Goal: Transaction & Acquisition: Book appointment/travel/reservation

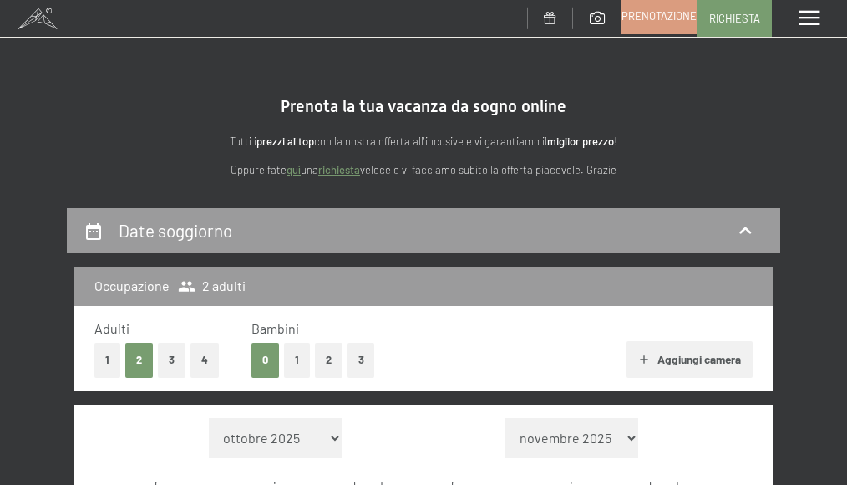
click at [684, 16] on span "Prenotazione" at bounding box center [659, 15] width 75 height 15
click at [160, 363] on button "3" at bounding box center [172, 360] width 28 height 34
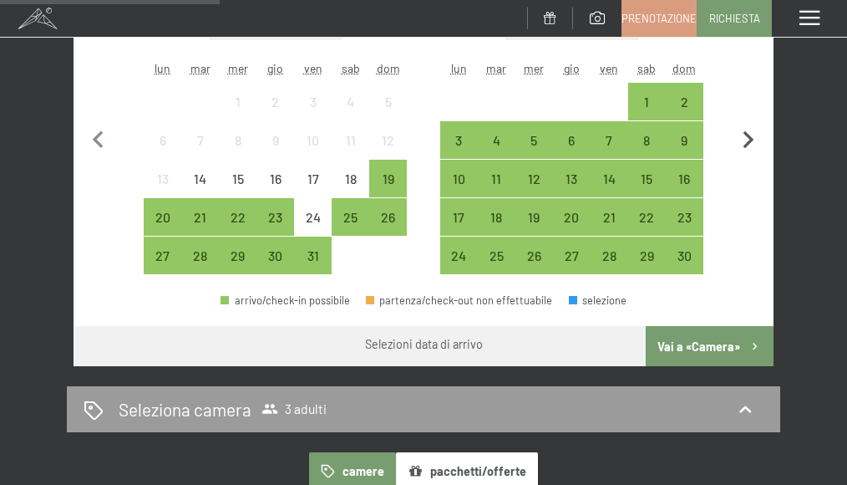
click at [751, 140] on icon "button" at bounding box center [749, 140] width 11 height 18
select select "2025-11-01"
select select "2025-12-01"
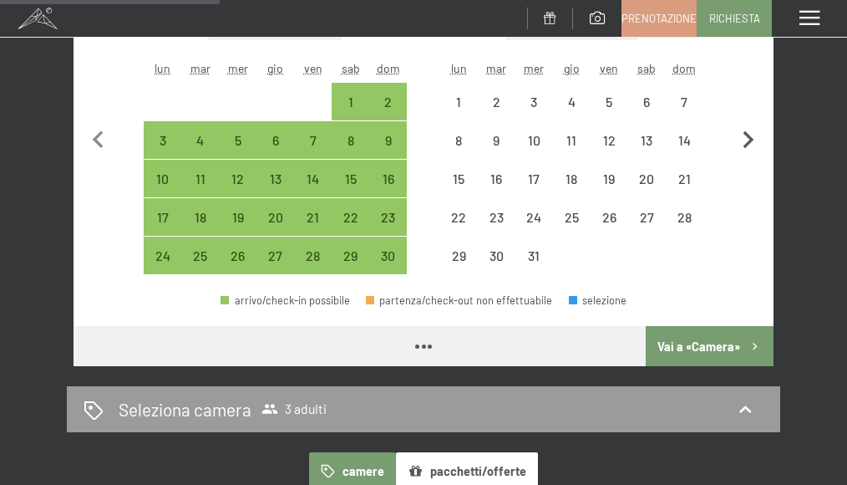
click at [750, 139] on icon "button" at bounding box center [749, 140] width 11 height 18
select select "2025-12-01"
select select "2026-01-01"
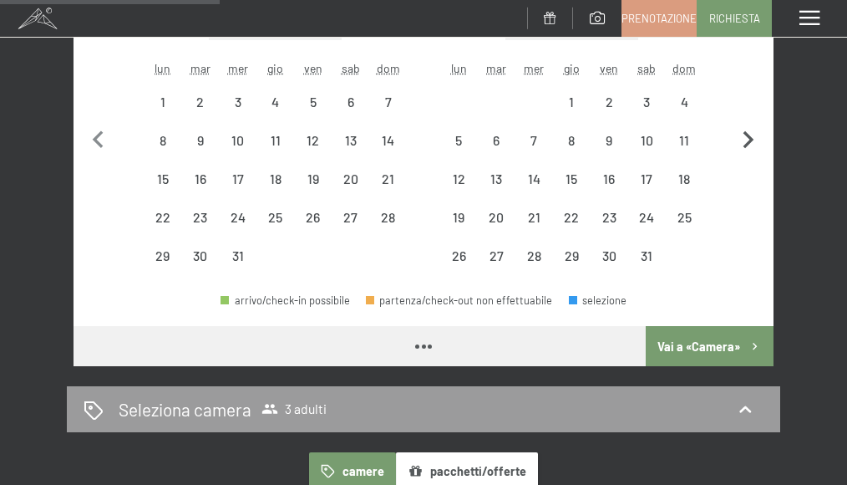
select select "2025-12-01"
select select "2026-01-01"
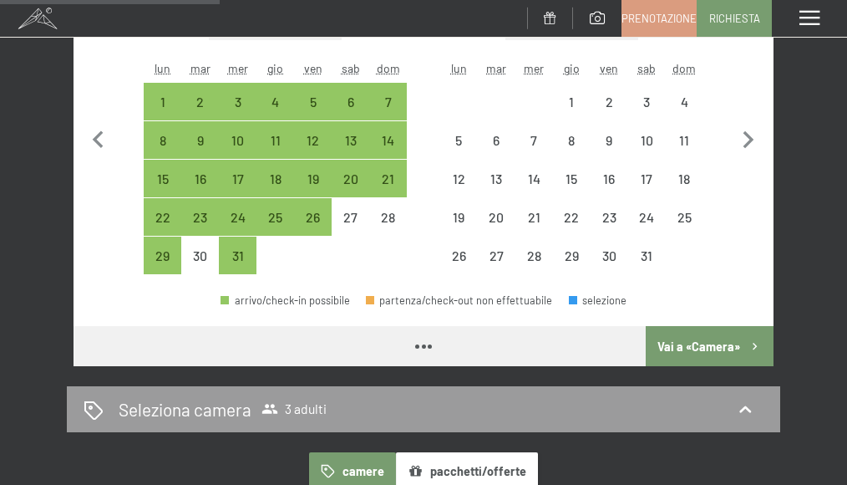
select select "2025-12-01"
select select "2026-01-01"
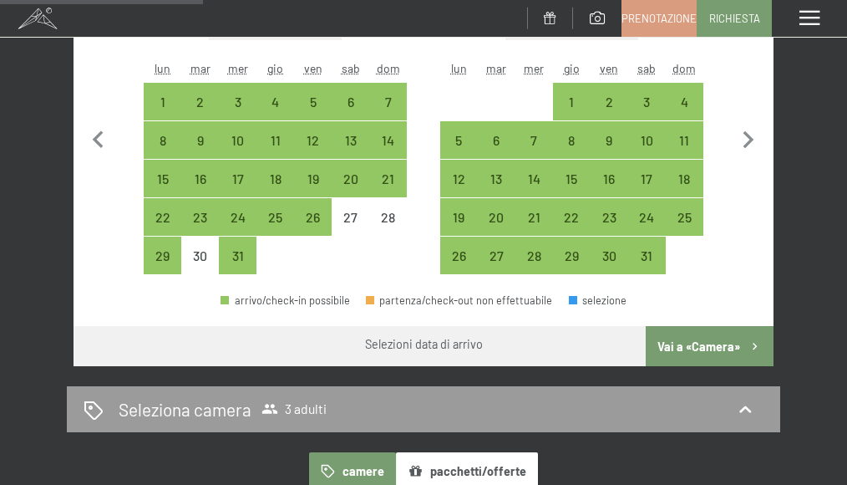
scroll to position [167, 0]
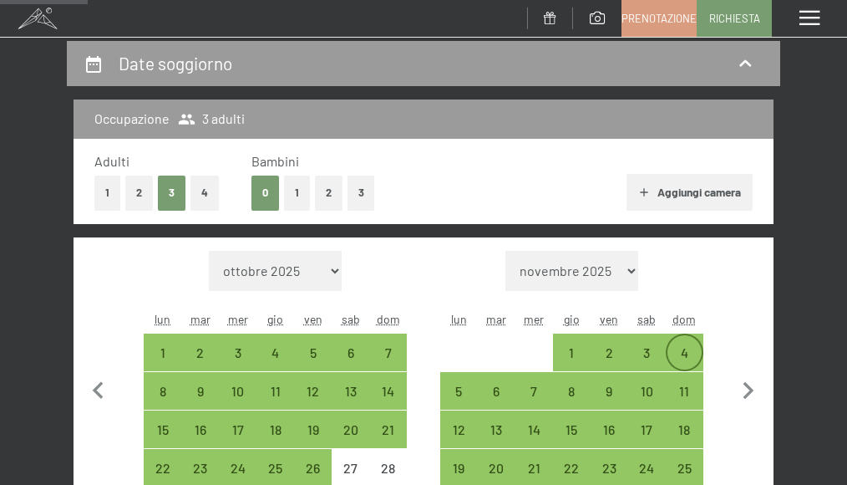
click at [683, 346] on div "4" at bounding box center [685, 363] width 34 height 34
select select "2025-12-01"
select select "2026-01-01"
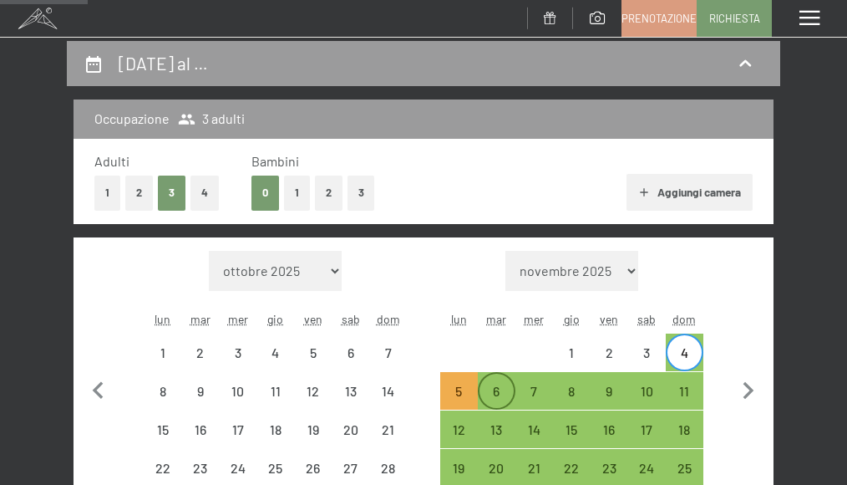
click at [496, 377] on div "6" at bounding box center [497, 391] width 34 height 34
select select "[DATE]"
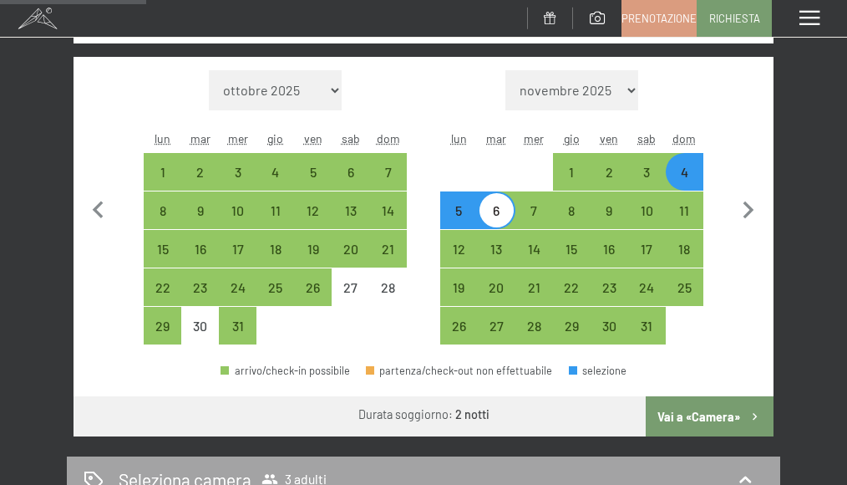
scroll to position [501, 0]
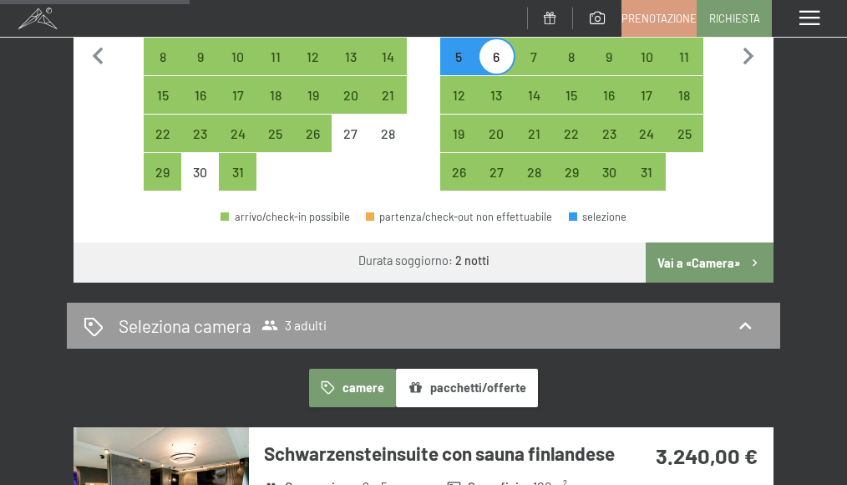
click at [725, 261] on button "Vai a «Camera»" at bounding box center [710, 262] width 128 height 40
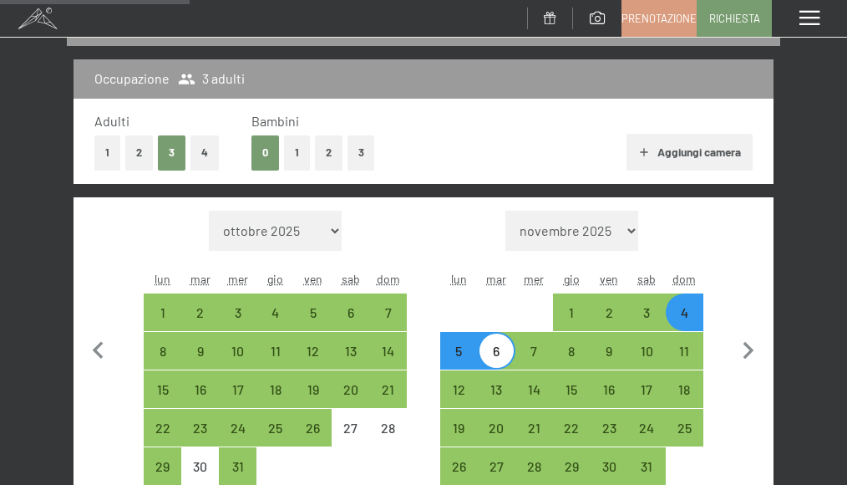
select select "[DATE]"
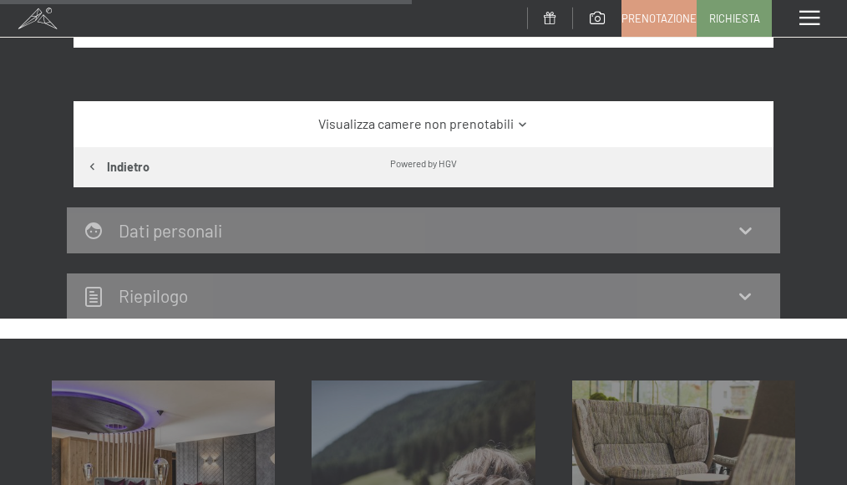
scroll to position [876, 0]
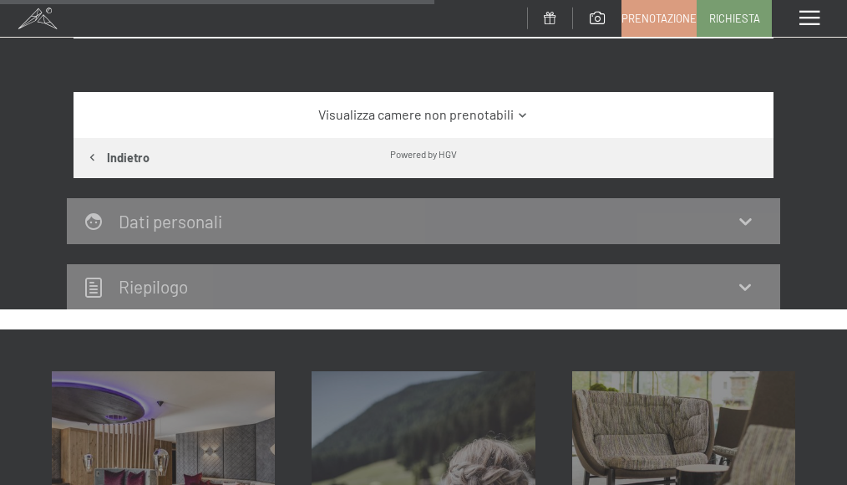
click at [505, 124] on link "Visualizza camere non prenotabili" at bounding box center [423, 114] width 659 height 18
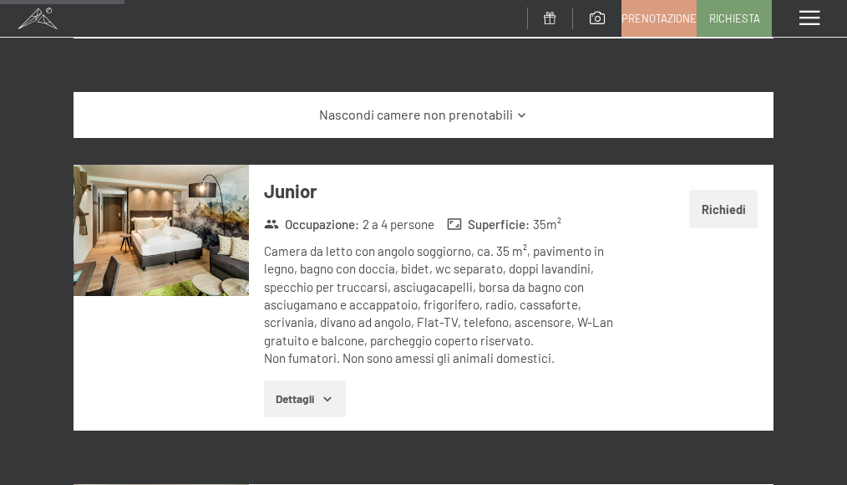
click at [182, 280] on img at bounding box center [161, 230] width 175 height 131
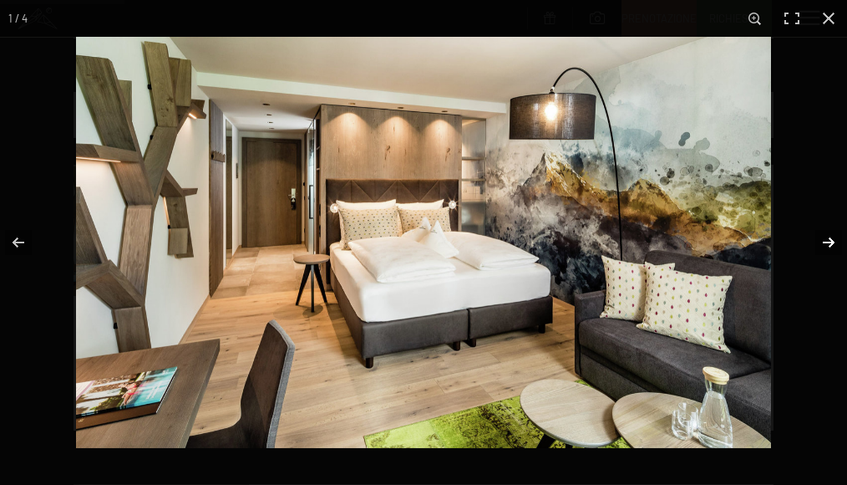
click at [822, 242] on button "button" at bounding box center [818, 243] width 58 height 84
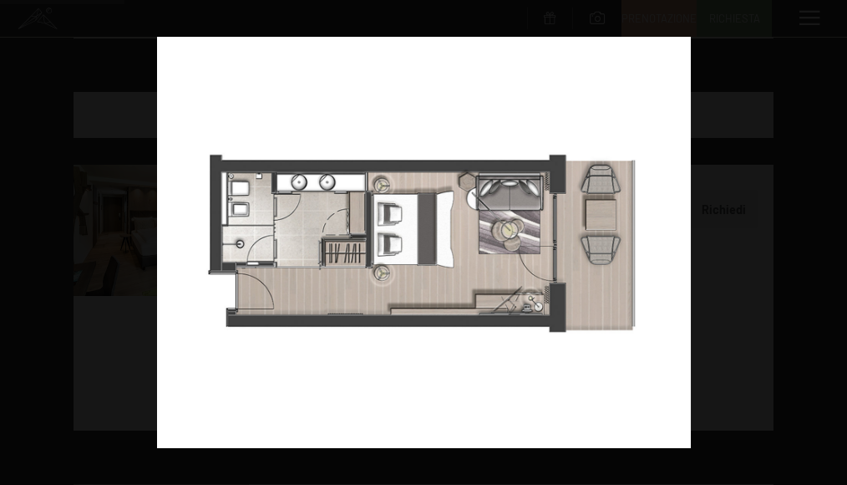
click at [822, 242] on button "button" at bounding box center [818, 243] width 58 height 84
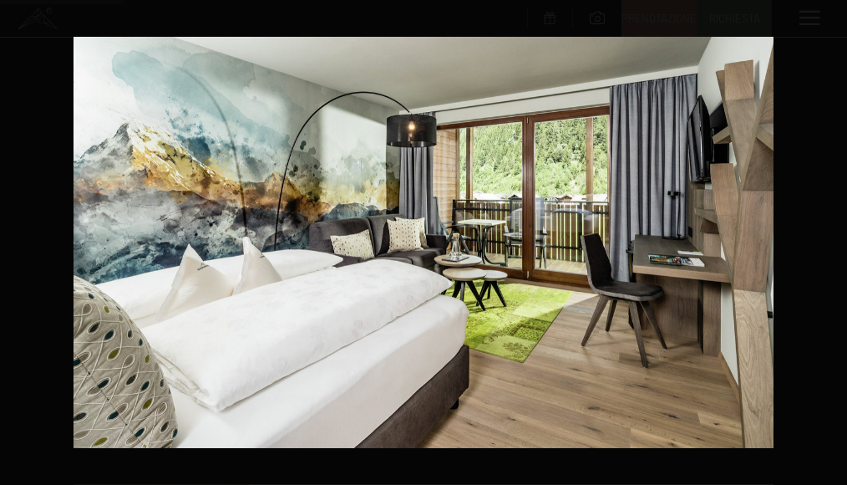
click at [822, 242] on button "button" at bounding box center [818, 243] width 58 height 84
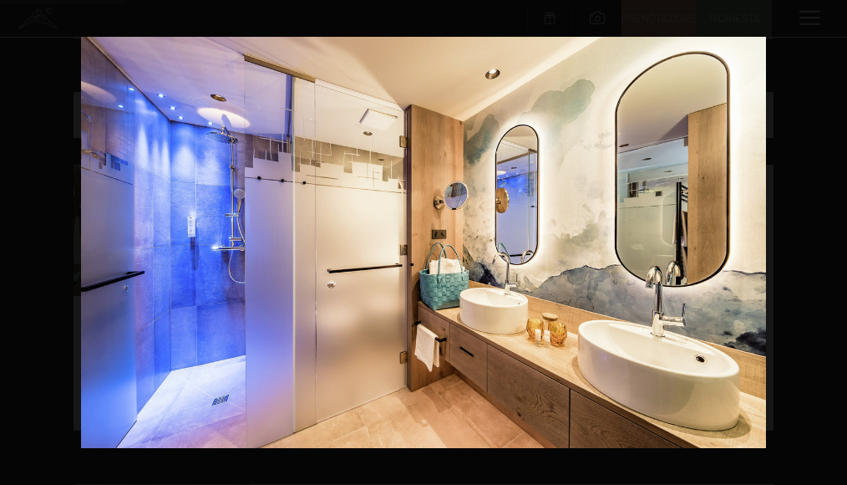
click at [822, 242] on button "button" at bounding box center [818, 243] width 58 height 84
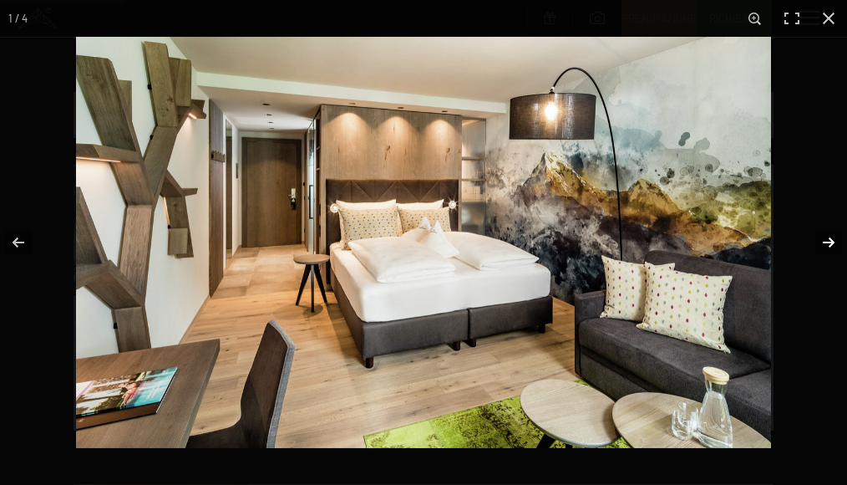
click at [823, 241] on button "button" at bounding box center [818, 243] width 58 height 84
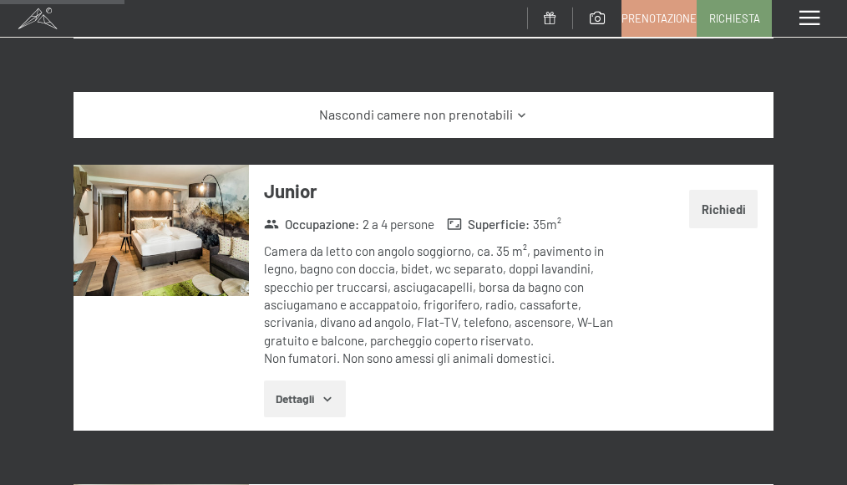
click at [0, 0] on button "button" at bounding box center [0, 0] width 0 height 0
click at [720, 228] on button "Richiedi" at bounding box center [723, 209] width 69 height 38
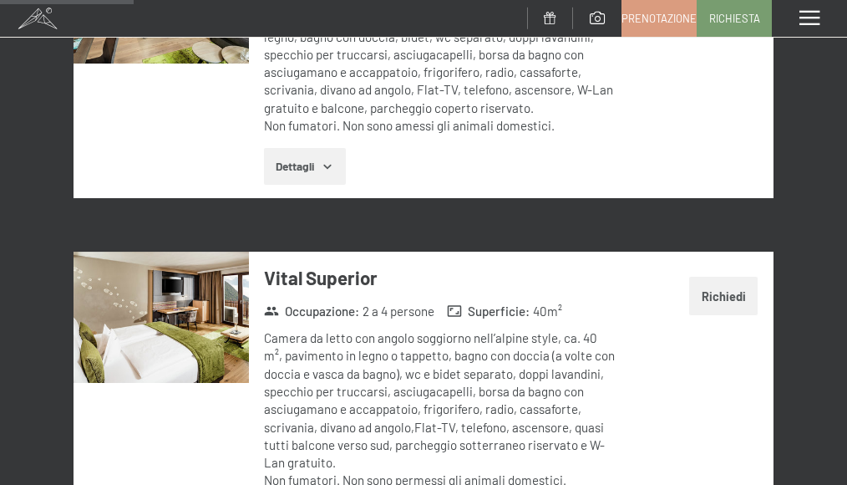
scroll to position [1210, 0]
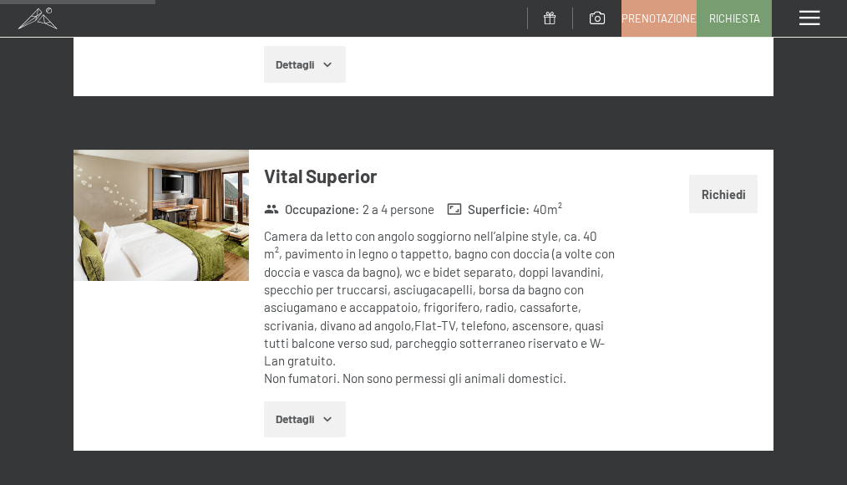
click at [153, 244] on img at bounding box center [161, 215] width 175 height 131
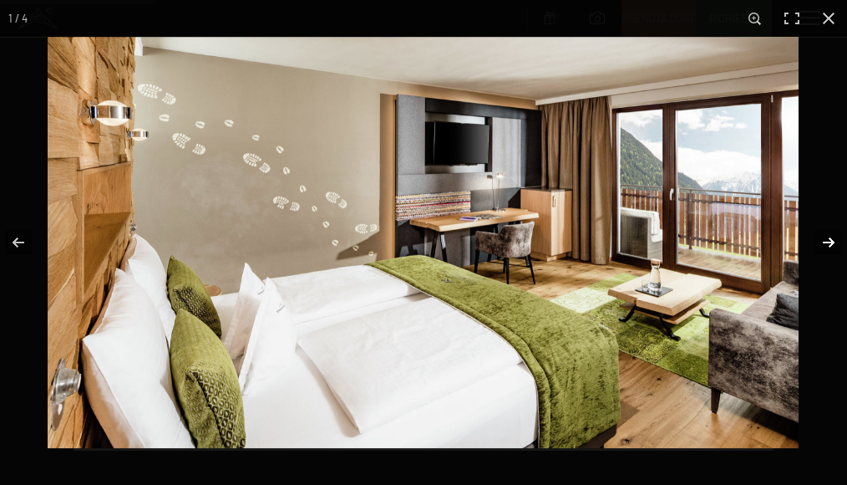
click at [826, 244] on button "button" at bounding box center [818, 243] width 58 height 84
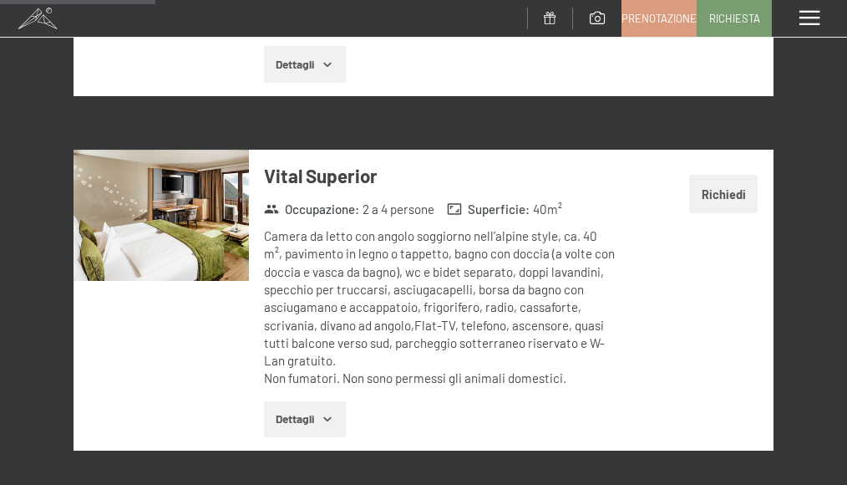
click at [0, 0] on button "button" at bounding box center [0, 0] width 0 height 0
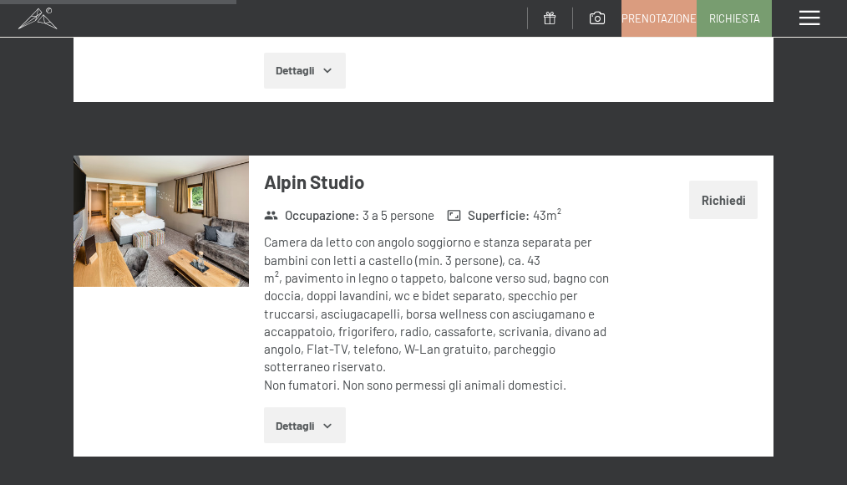
scroll to position [1879, 0]
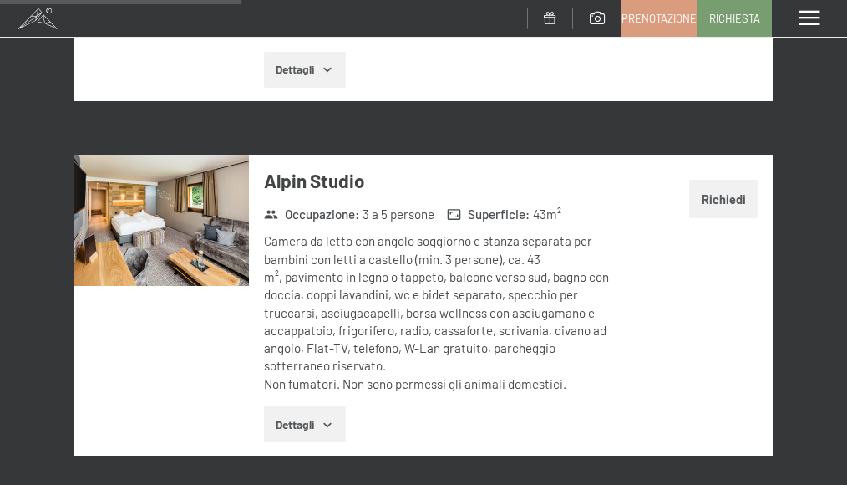
click at [235, 280] on img at bounding box center [161, 220] width 175 height 131
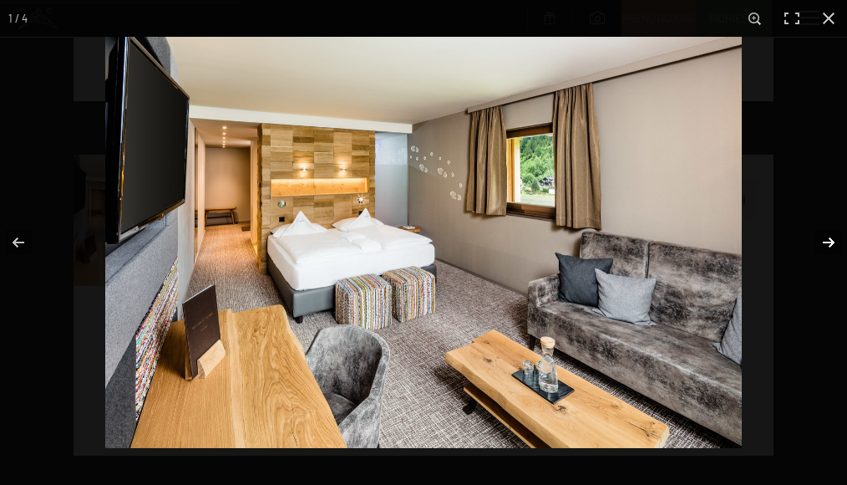
click at [829, 242] on button "button" at bounding box center [818, 243] width 58 height 84
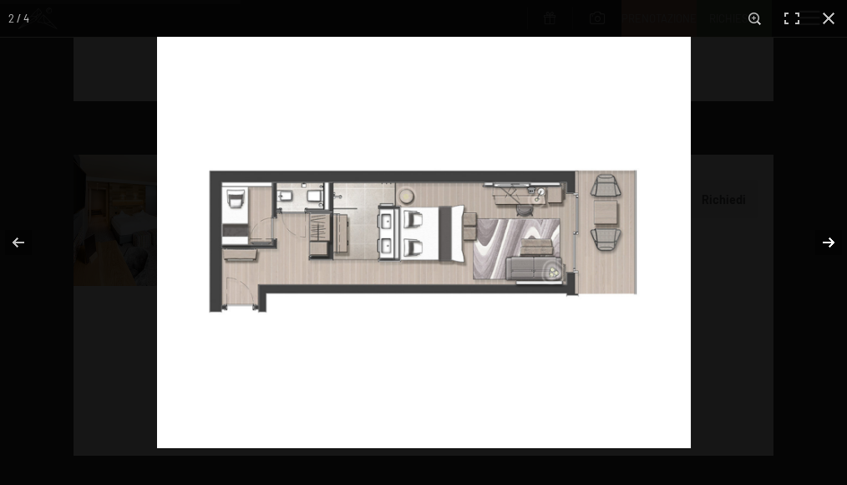
click at [830, 241] on button "button" at bounding box center [818, 243] width 58 height 84
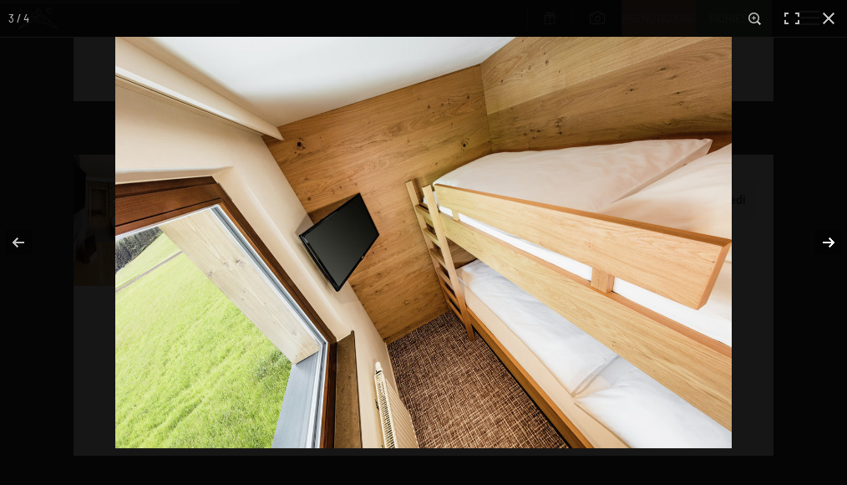
click at [828, 242] on button "button" at bounding box center [818, 243] width 58 height 84
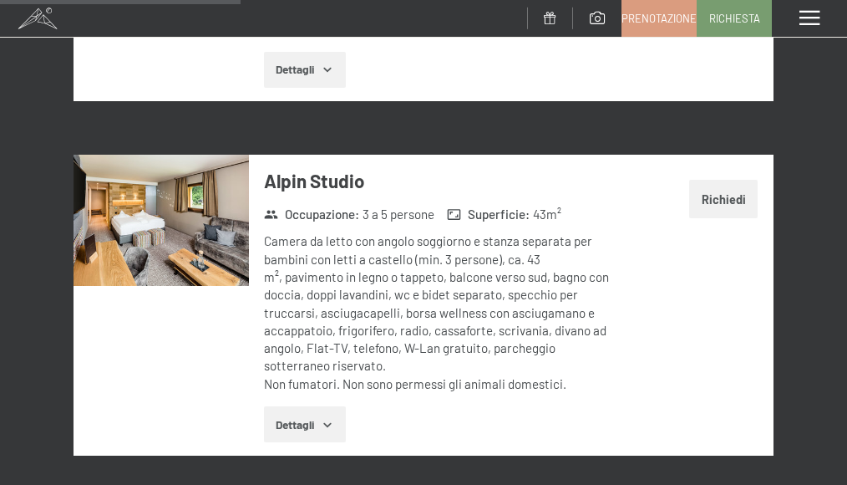
click at [0, 0] on button "button" at bounding box center [0, 0] width 0 height 0
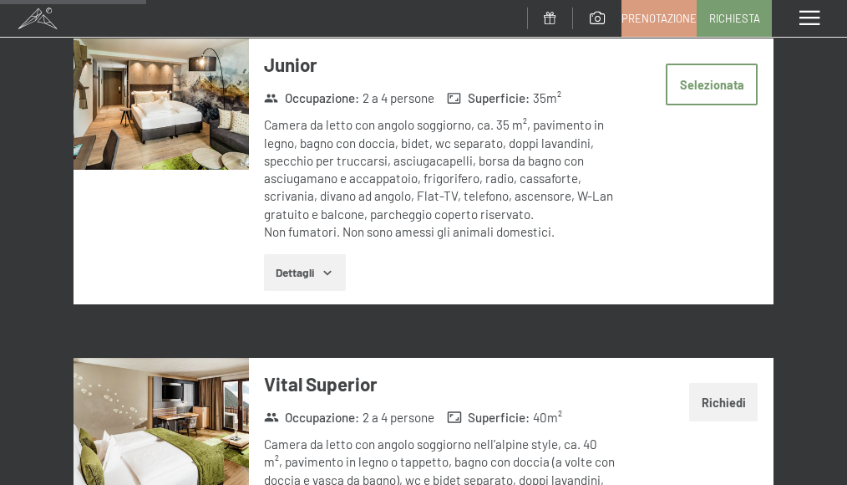
scroll to position [1254, 0]
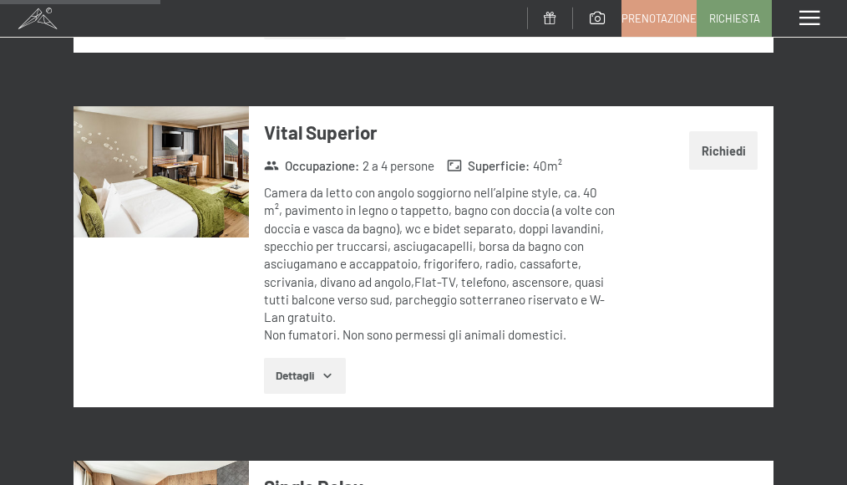
click at [725, 170] on button "Richiedi" at bounding box center [723, 150] width 69 height 38
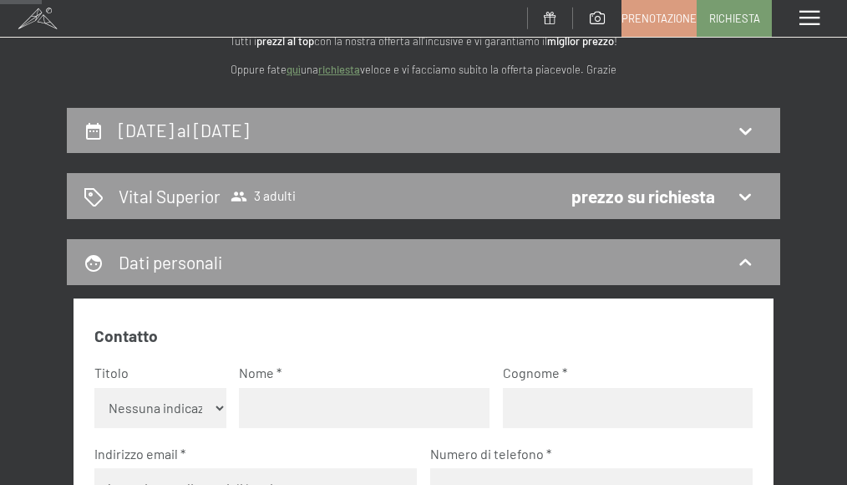
scroll to position [84, 0]
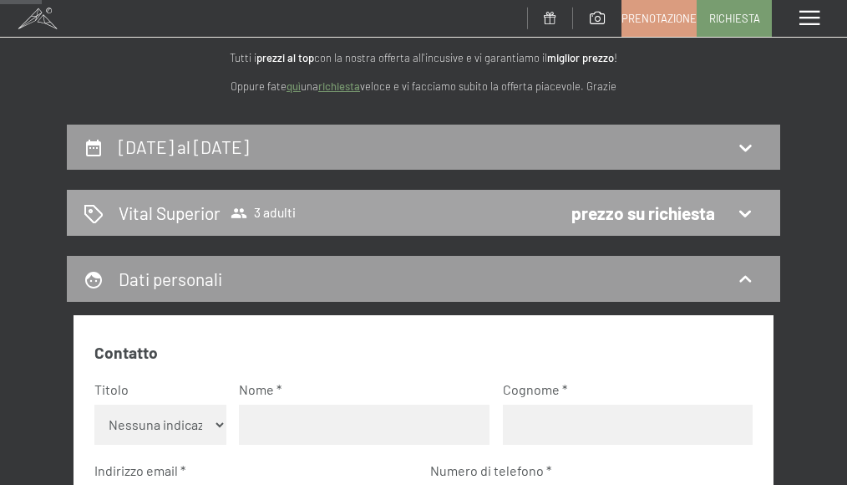
click at [750, 223] on icon at bounding box center [745, 213] width 20 height 20
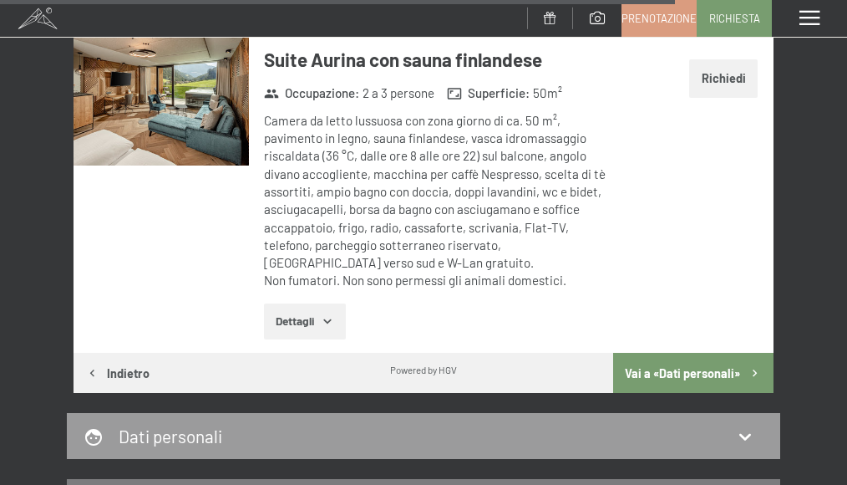
scroll to position [5054, 0]
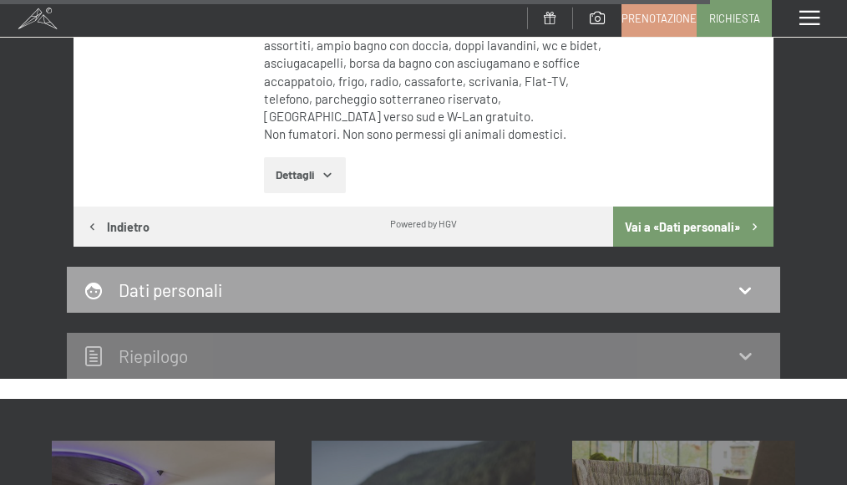
click at [689, 302] on div "Dati personali" at bounding box center [424, 289] width 680 height 24
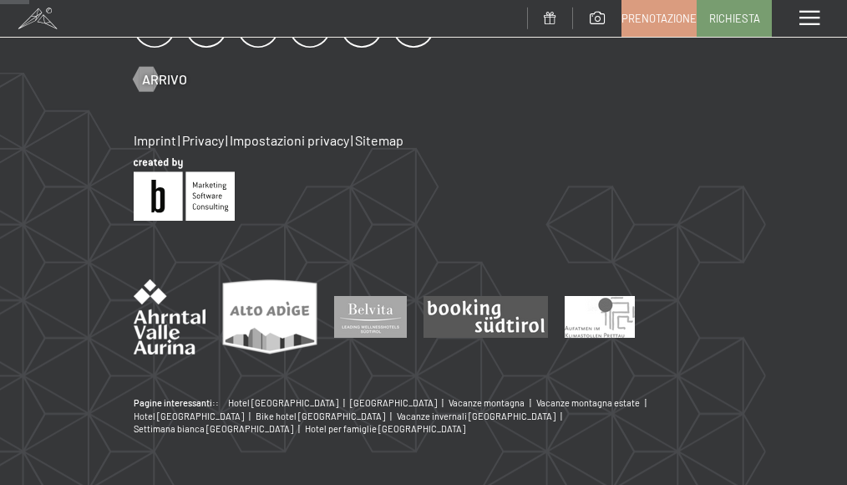
scroll to position [207, 0]
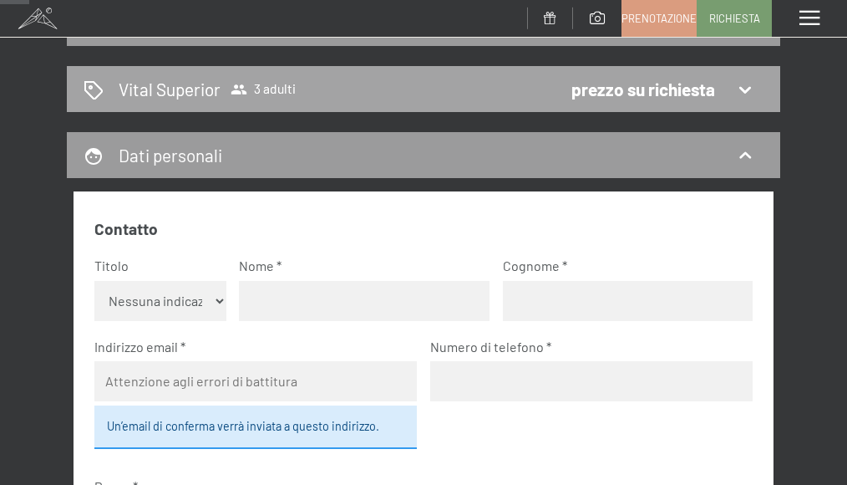
click at [363, 87] on div "Vital Superior 3 adulti prezzo su richiesta" at bounding box center [424, 89] width 680 height 24
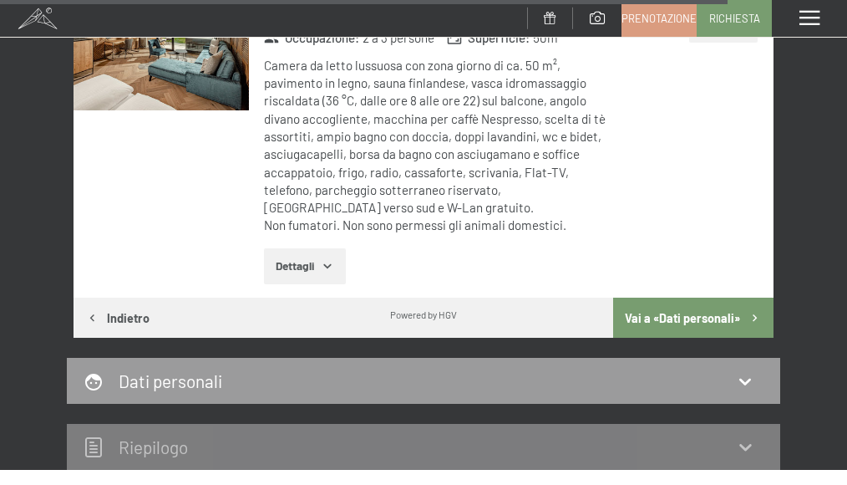
scroll to position [5305, 0]
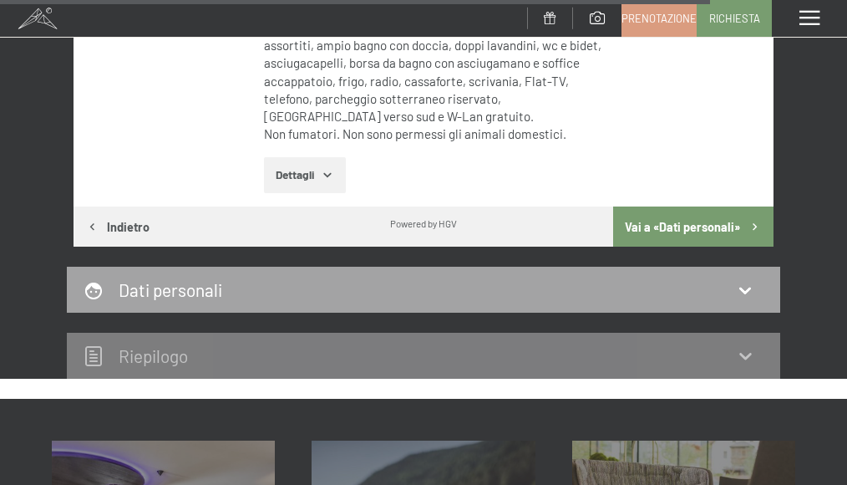
click at [248, 302] on div "Dati personali" at bounding box center [424, 289] width 680 height 24
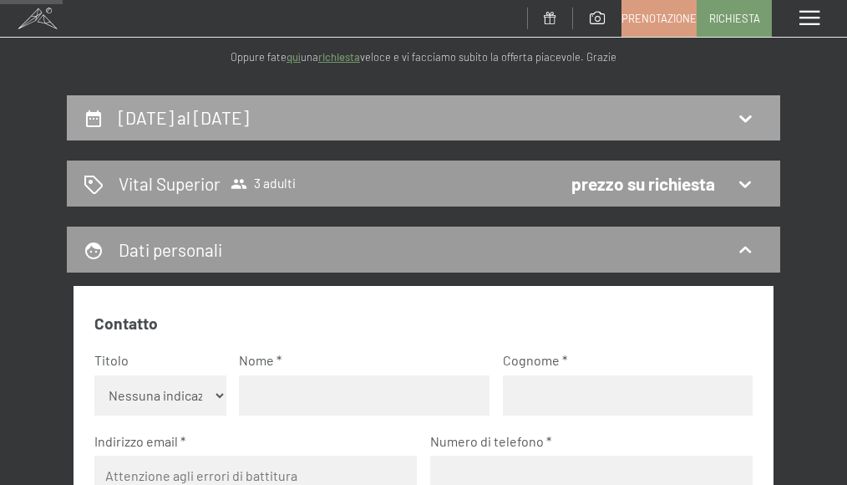
scroll to position [0, 0]
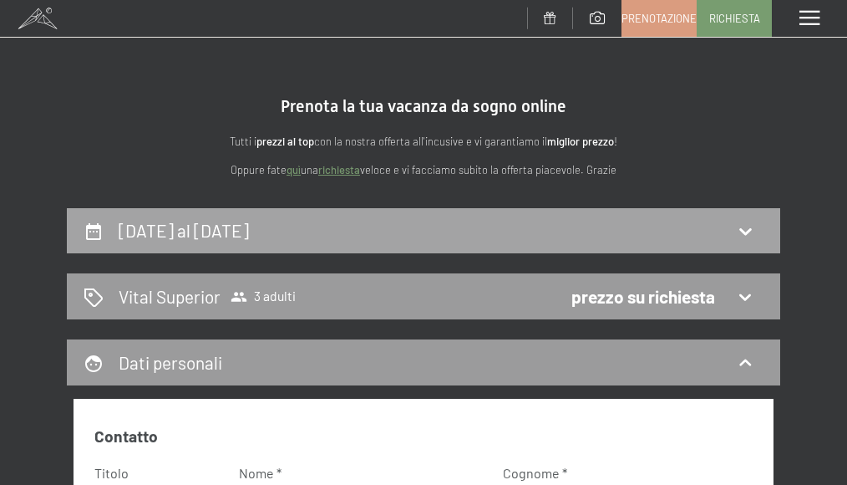
click at [758, 224] on div "4 gennaio al 6 gennaio 2026" at bounding box center [424, 230] width 680 height 24
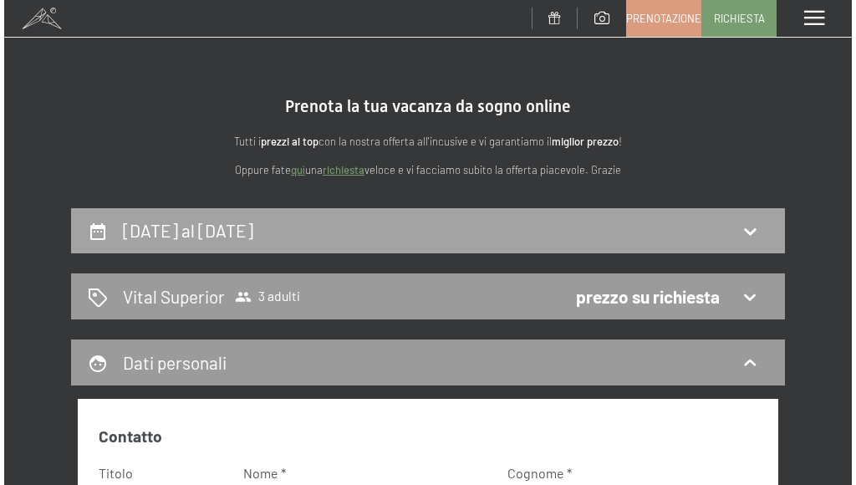
scroll to position [207, 0]
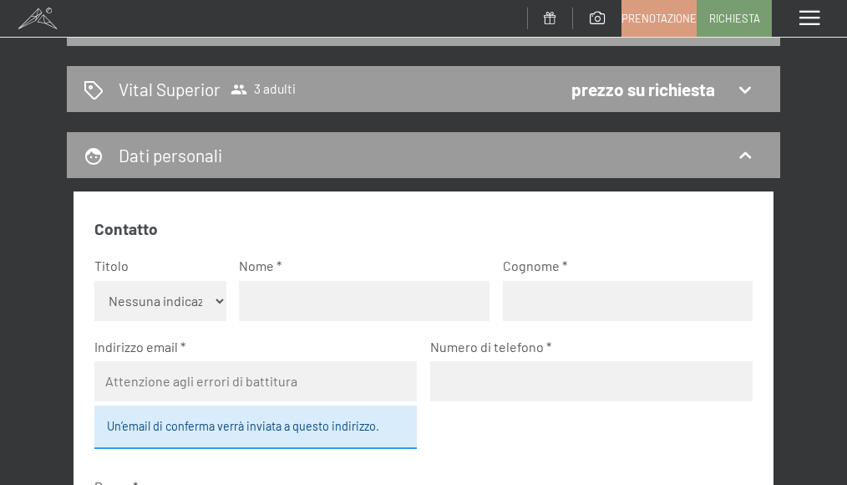
select select "[DATE]"
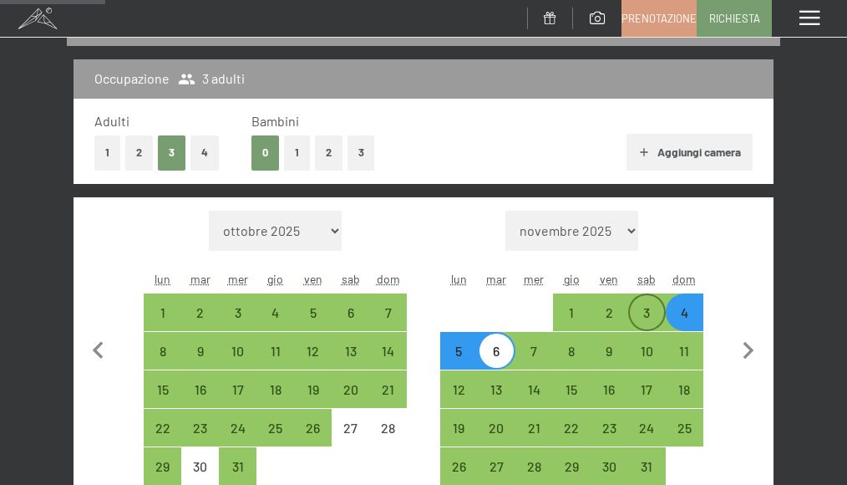
click at [654, 306] on div "3" at bounding box center [647, 323] width 34 height 34
select select "[DATE]"
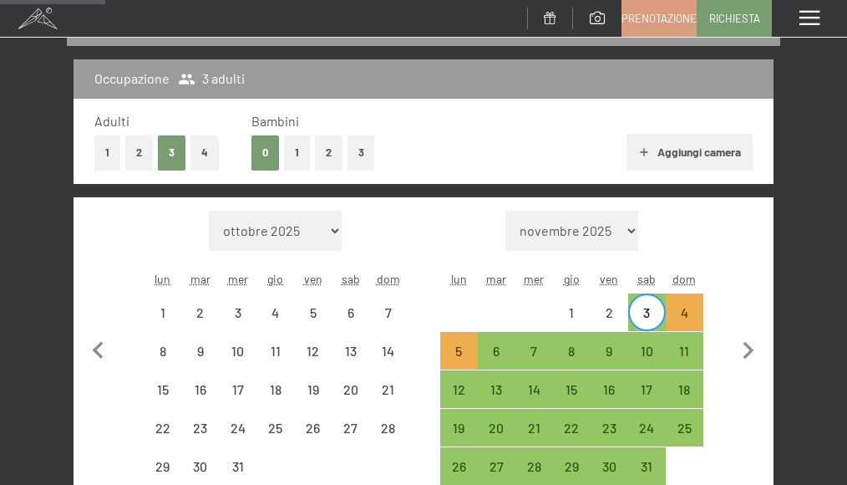
drag, startPoint x: 826, startPoint y: 25, endPoint x: 818, endPoint y: 19, distance: 10.2
click at [822, 23] on div "Menu" at bounding box center [809, 18] width 75 height 37
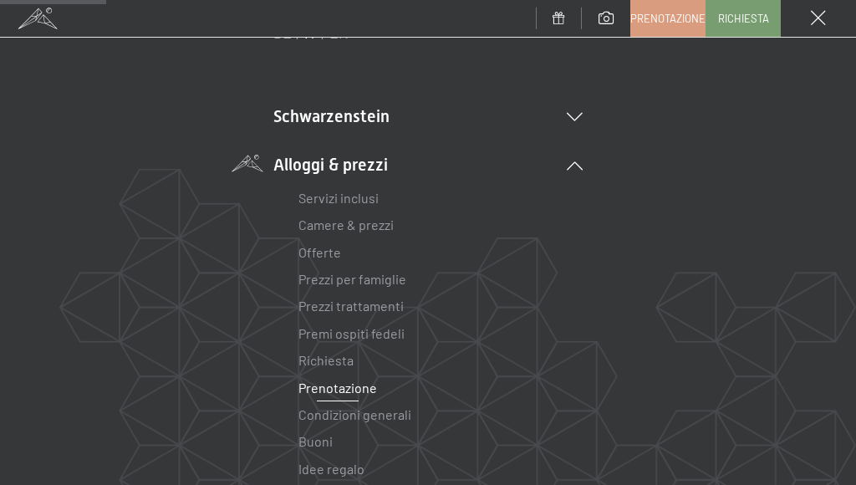
scroll to position [418, 0]
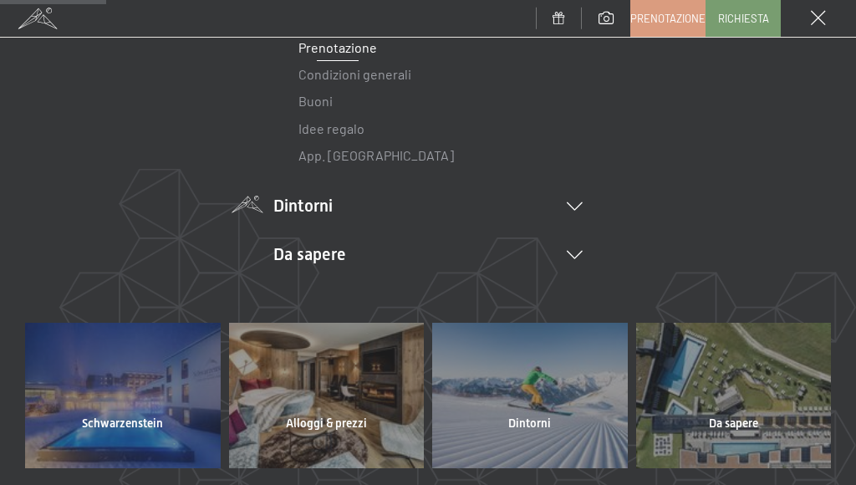
click at [306, 199] on li "Dintorni Aurina Ski & Winter Sci Scuola di sci Trekking in estate Escursioni Bi…" at bounding box center [427, 205] width 309 height 23
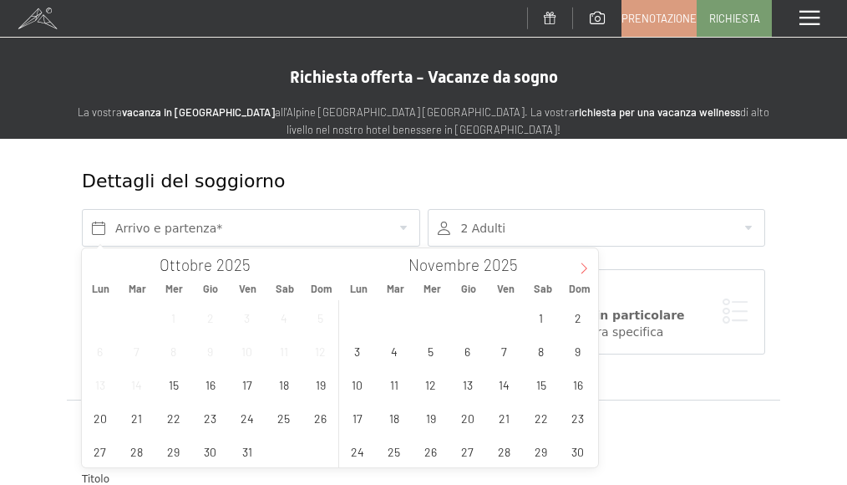
click at [582, 263] on icon at bounding box center [585, 267] width 6 height 11
click at [583, 263] on icon at bounding box center [584, 268] width 12 height 12
type input "2026"
click at [577, 318] on span "4" at bounding box center [578, 317] width 33 height 33
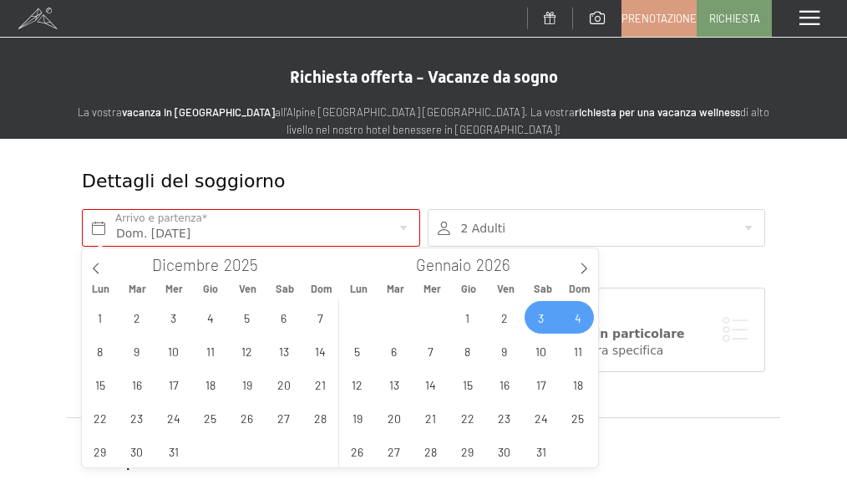
click at [547, 321] on span "3" at bounding box center [541, 317] width 33 height 33
type input "Sab. 03/01/2026 - Dom. 04/01/2026"
type input "2026"
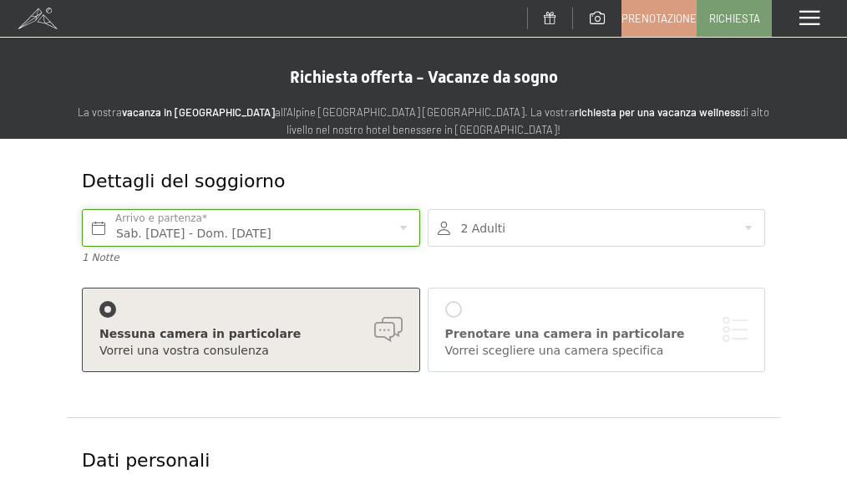
click at [336, 237] on input "Sab. 03/01/2026 - Dom. 04/01/2026" at bounding box center [251, 228] width 338 height 38
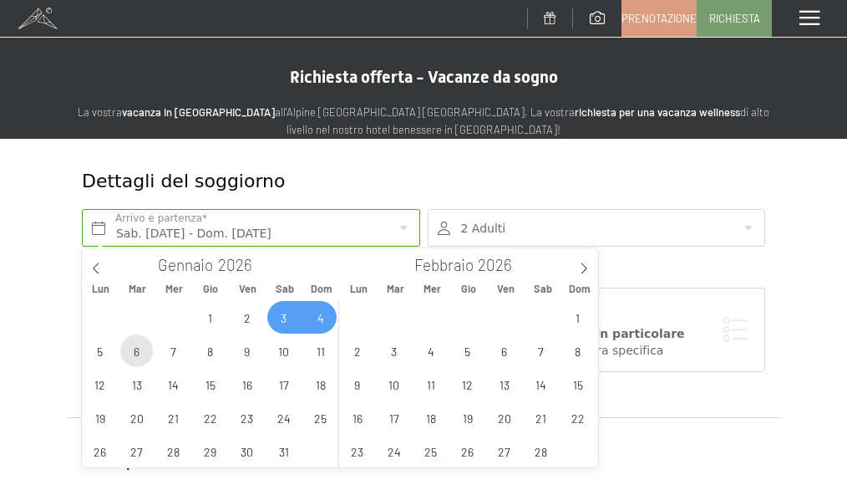
click at [129, 350] on span "6" at bounding box center [136, 350] width 33 height 33
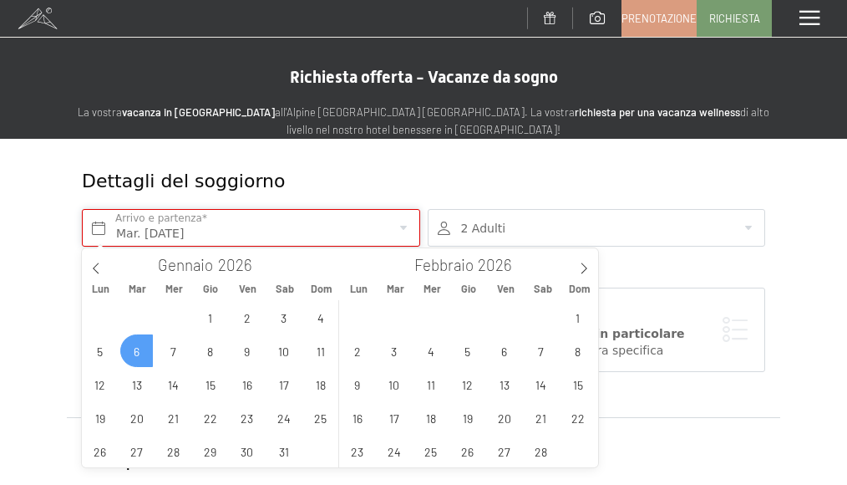
click at [196, 221] on input "Mar. 06/01/2026" at bounding box center [251, 228] width 338 height 38
click at [212, 235] on input "Mar. 06/01/2026" at bounding box center [251, 228] width 338 height 38
click at [279, 315] on span "3" at bounding box center [283, 317] width 33 height 33
type input "Sab. 03/01/2026 - Mar. 06/01/2026"
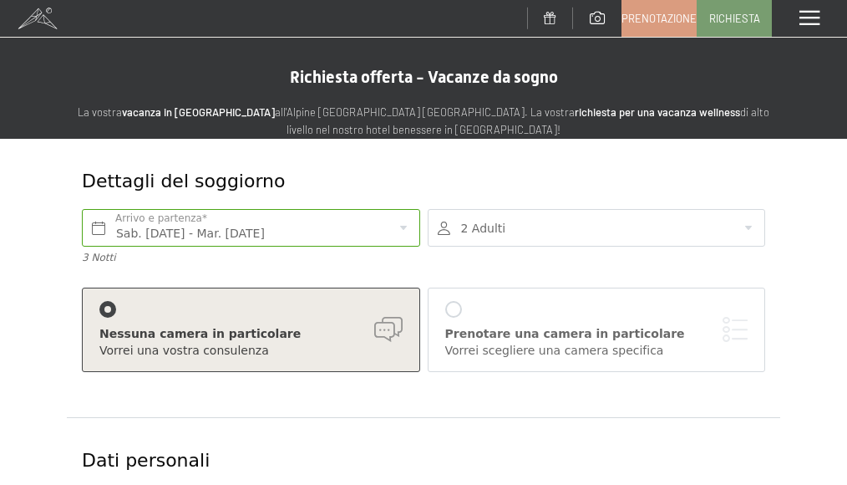
click at [548, 224] on div at bounding box center [597, 228] width 338 height 38
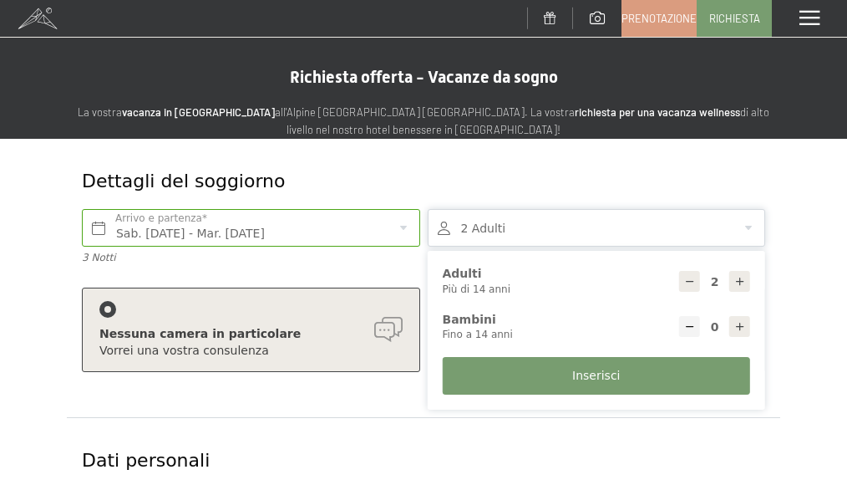
click at [744, 272] on div at bounding box center [740, 281] width 21 height 21
type input "3"
click at [596, 373] on span "Inserisci" at bounding box center [596, 376] width 48 height 17
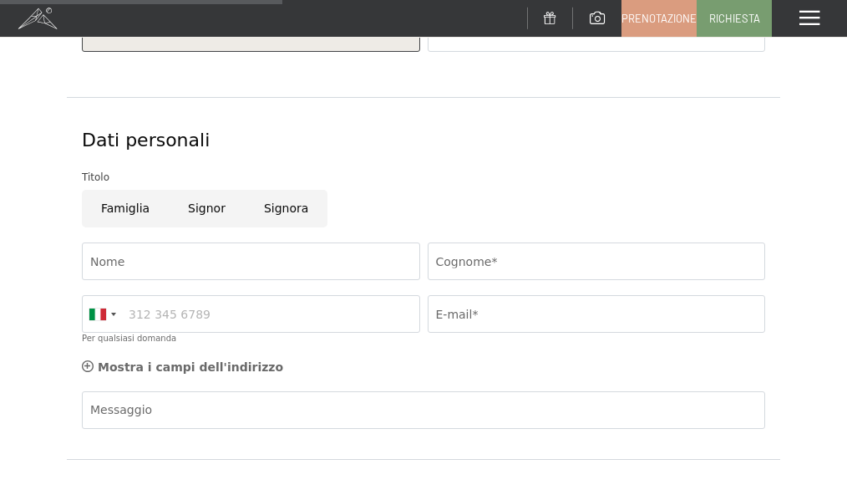
scroll to position [501, 0]
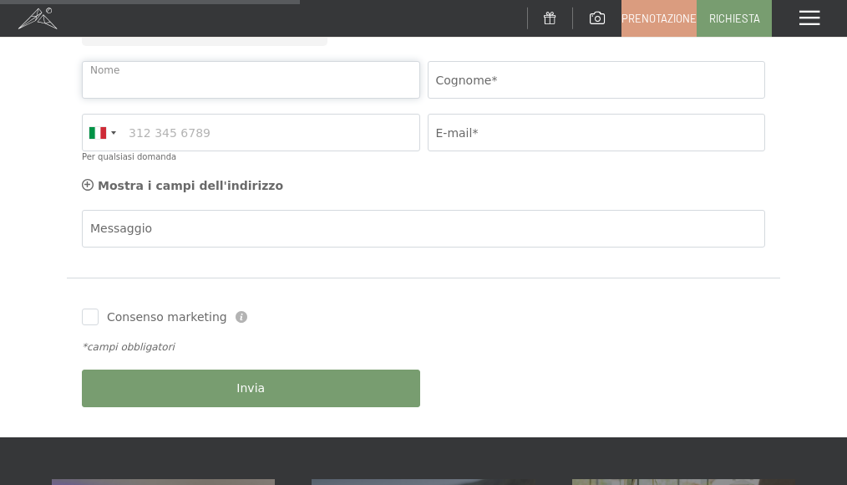
click at [190, 99] on input "Nome" at bounding box center [251, 80] width 338 height 38
type input "MARIA"
type input "FISICHELLA"
type input "3286563319"
type input "mariafisichella@libero.it"
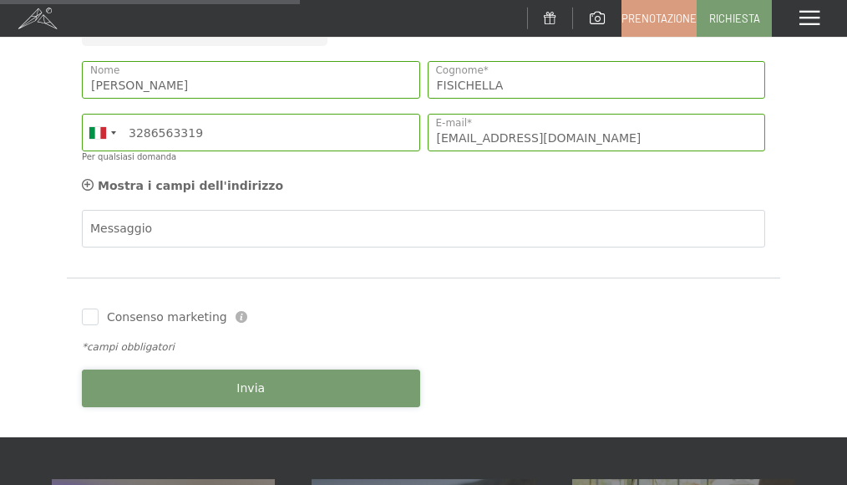
click at [269, 407] on button "Invia" at bounding box center [251, 388] width 338 height 38
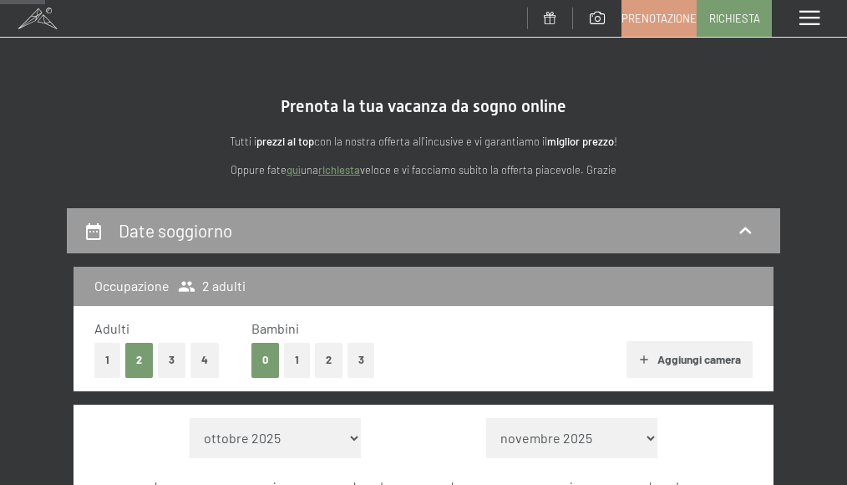
drag, startPoint x: 0, startPoint y: 0, endPoint x: 646, endPoint y: 226, distance: 684.3
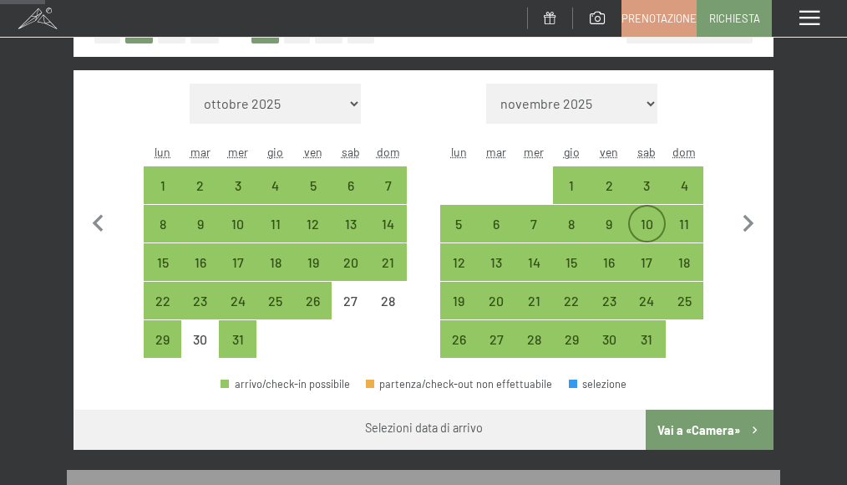
scroll to position [334, 0]
select select "[DATE]"
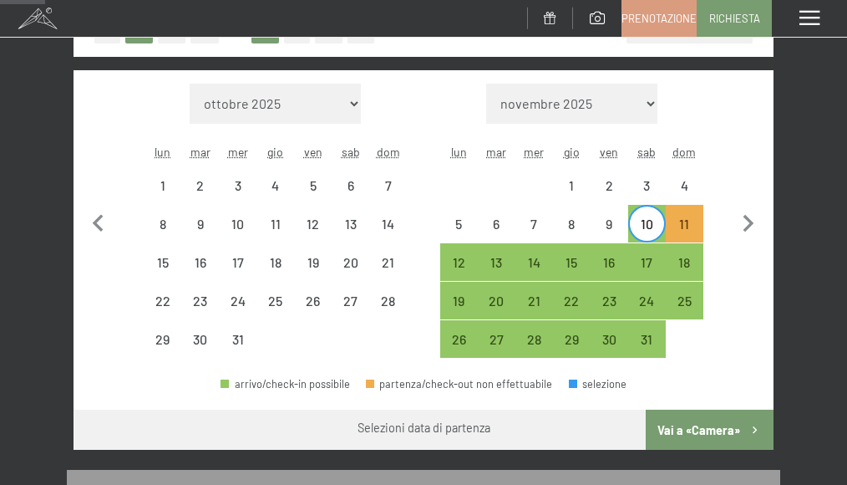
scroll to position [0, 0]
click at [465, 261] on div "12" at bounding box center [459, 273] width 34 height 34
select select "[DATE]"
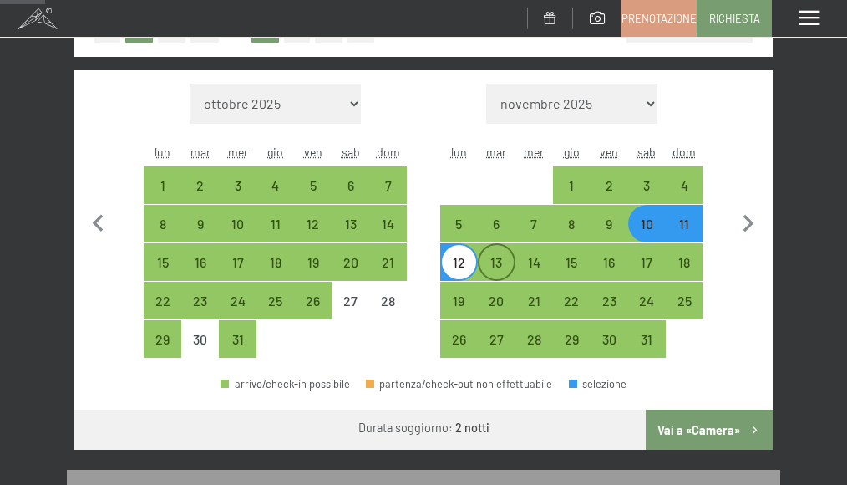
click at [481, 260] on div "13" at bounding box center [497, 273] width 34 height 34
select select "[DATE]"
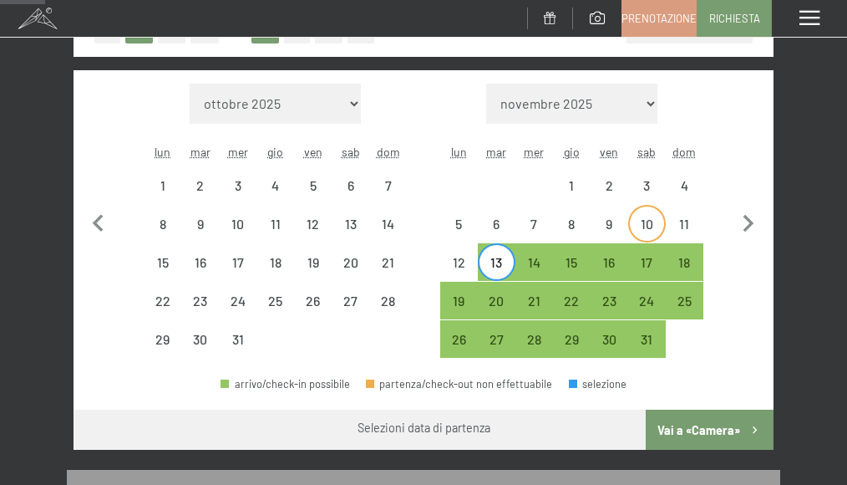
click at [641, 224] on div "10" at bounding box center [647, 234] width 34 height 34
select select "[DATE]"
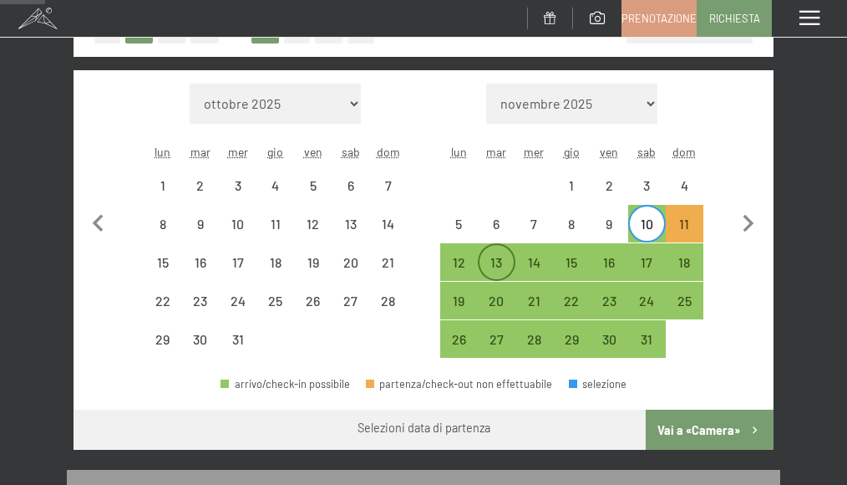
click at [496, 268] on div "13" at bounding box center [497, 273] width 34 height 34
select select "[DATE]"
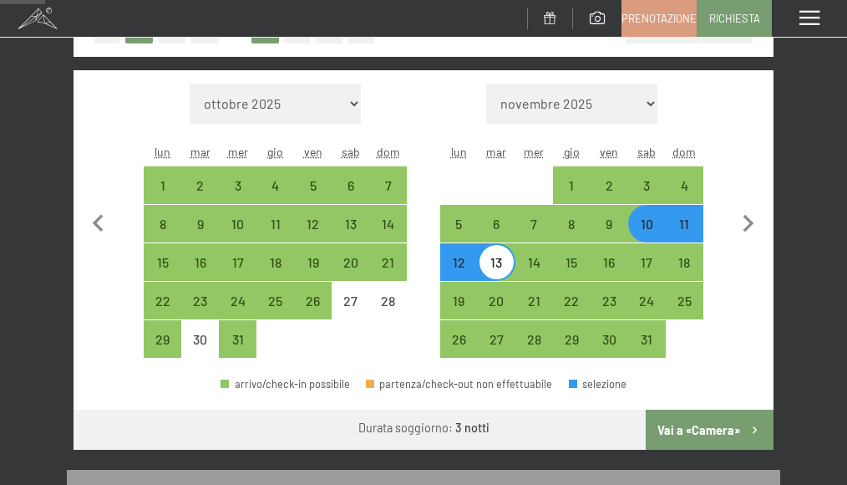
click at [691, 435] on button "Vai a «Camera»" at bounding box center [710, 429] width 128 height 40
select select "[DATE]"
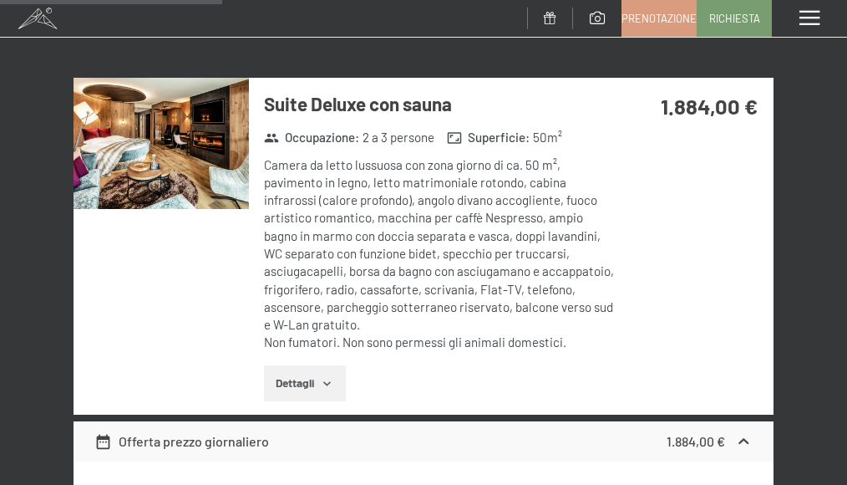
scroll to position [1461, 0]
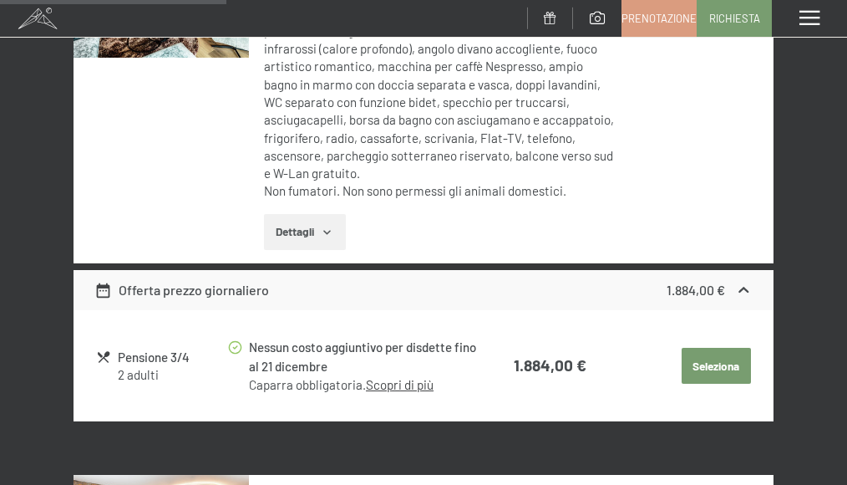
click at [304, 240] on button "Dettagli" at bounding box center [304, 232] width 81 height 37
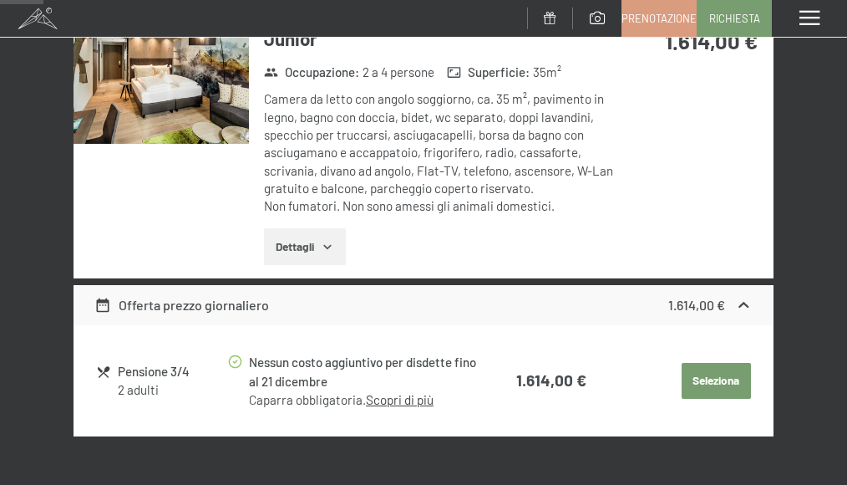
scroll to position [458, 0]
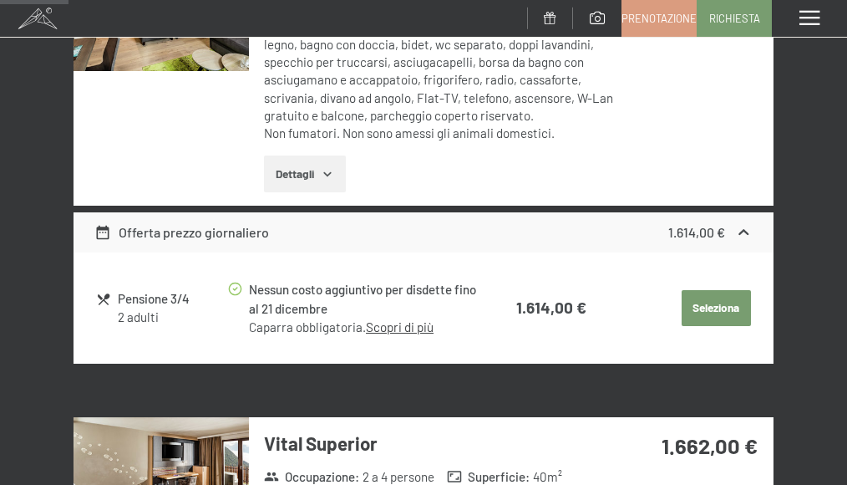
click at [684, 310] on button "Seleziona" at bounding box center [716, 308] width 69 height 37
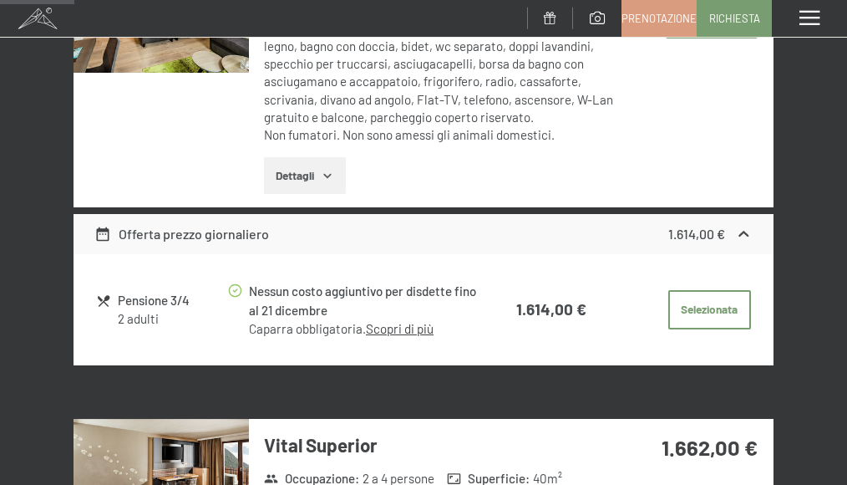
scroll to position [625, 0]
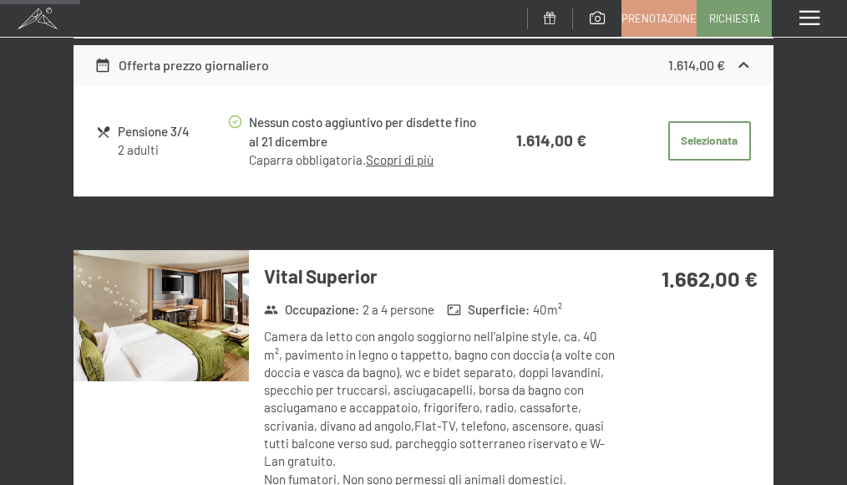
click at [418, 167] on div "Caparra obbligatoria. Scopri di più" at bounding box center [368, 160] width 239 height 18
click at [404, 159] on link "Scopri di più" at bounding box center [400, 159] width 68 height 15
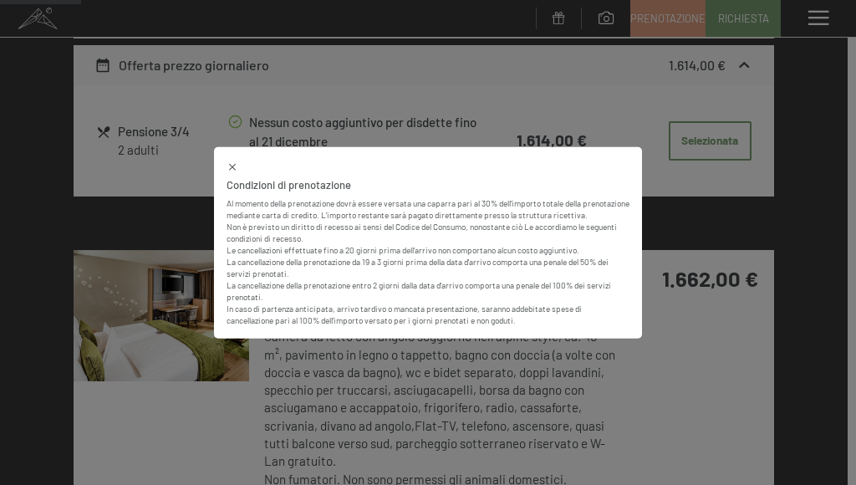
click at [233, 161] on icon at bounding box center [232, 167] width 12 height 12
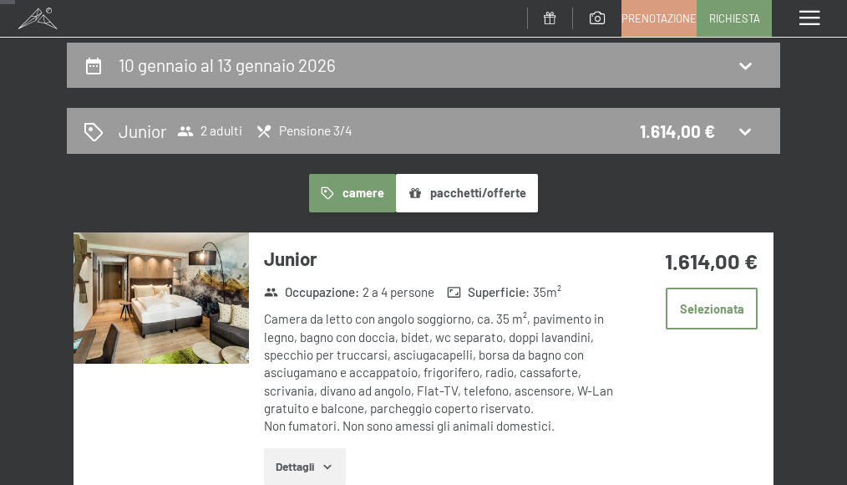
scroll to position [167, 0]
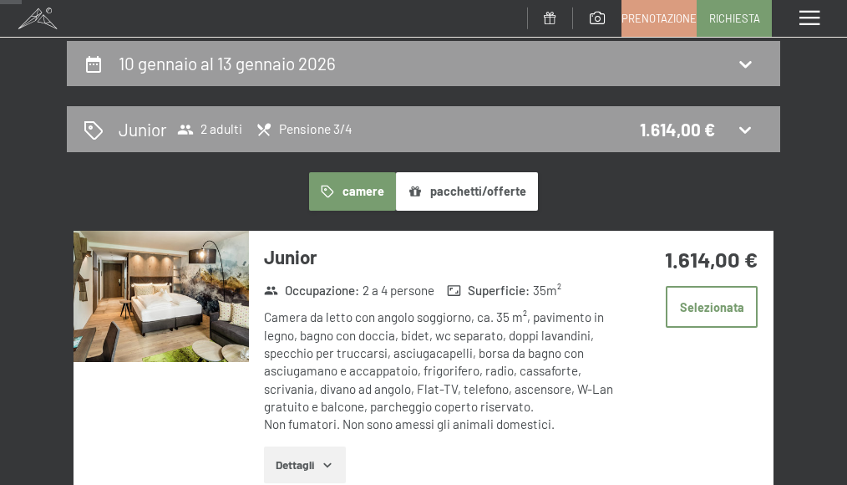
click at [518, 191] on button "pacchetti/offerte" at bounding box center [467, 191] width 142 height 38
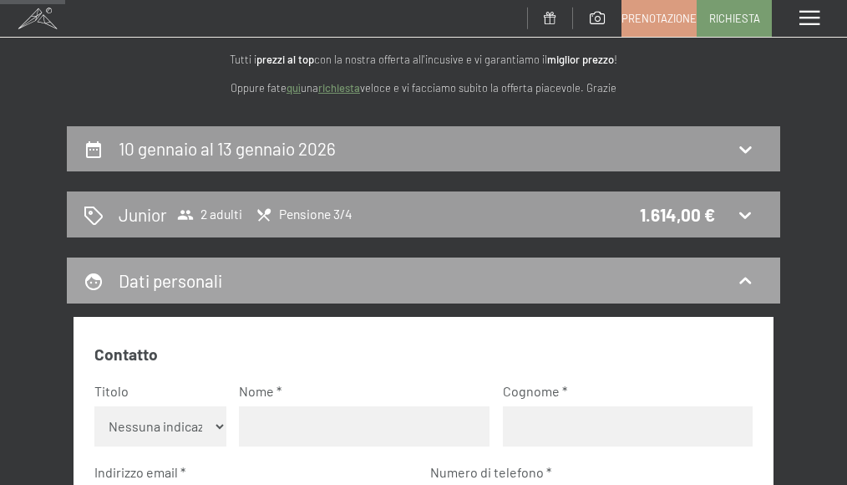
scroll to position [0, 0]
